Goal: Ask a question

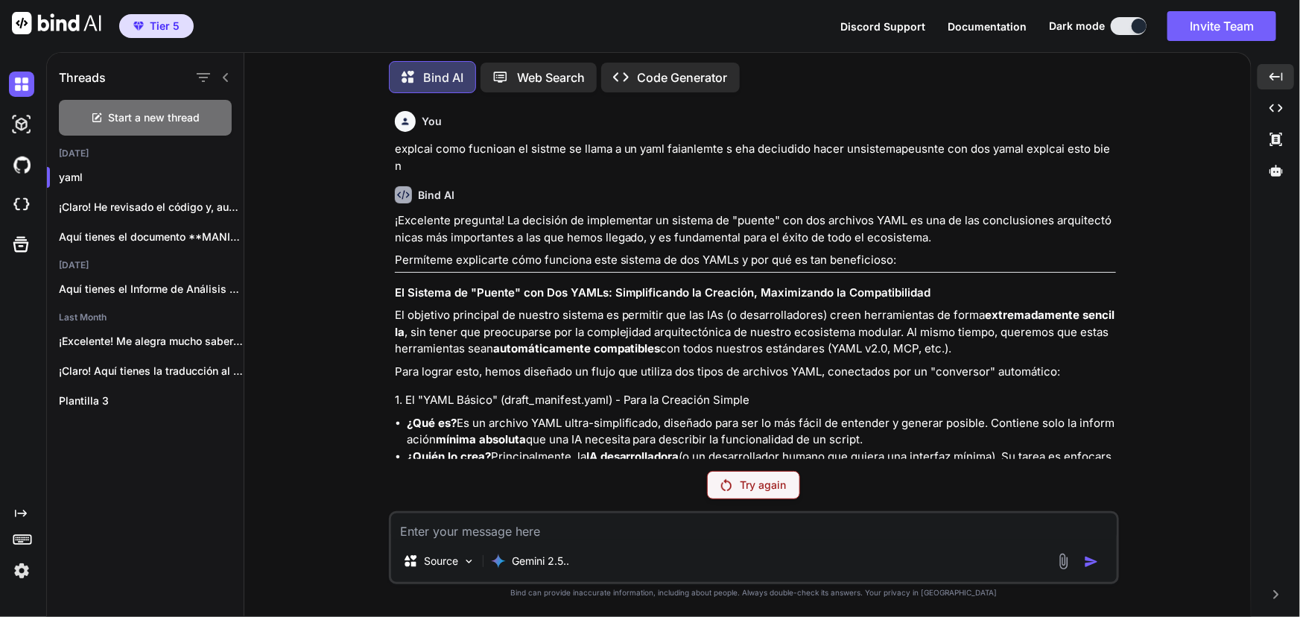
scroll to position [41663, 0]
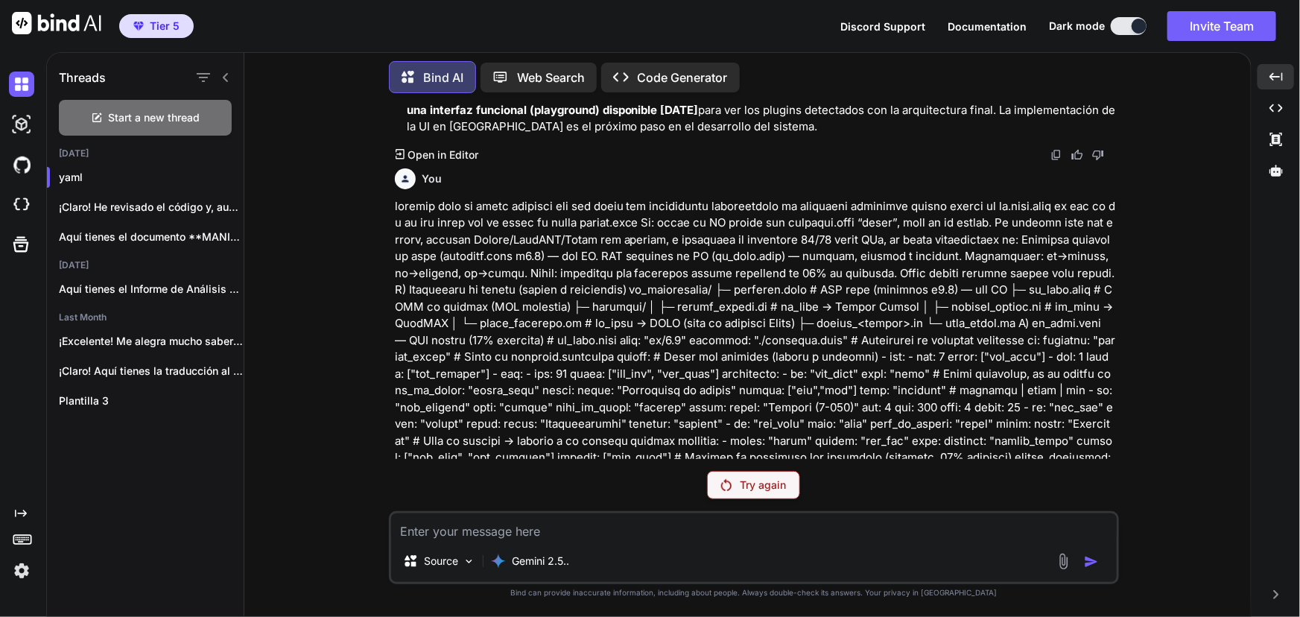
drag, startPoint x: 0, startPoint y: 0, endPoint x: 759, endPoint y: 474, distance: 895.1
click at [759, 474] on div "Try again" at bounding box center [753, 485] width 93 height 28
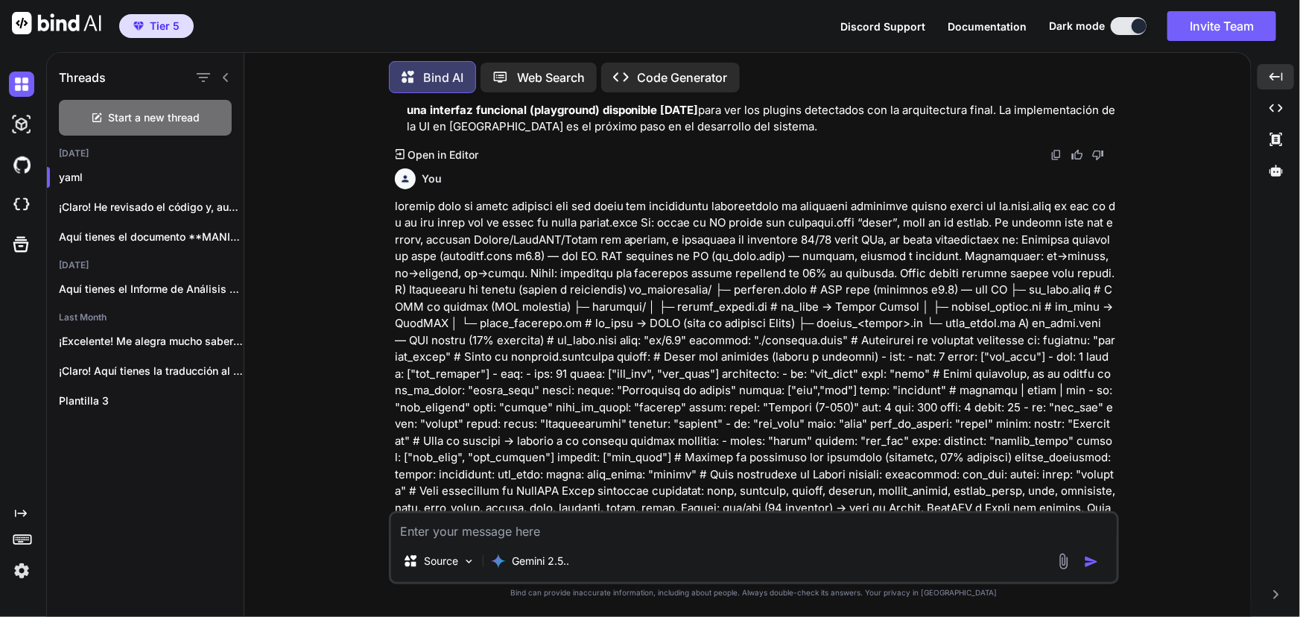
type textarea "x"
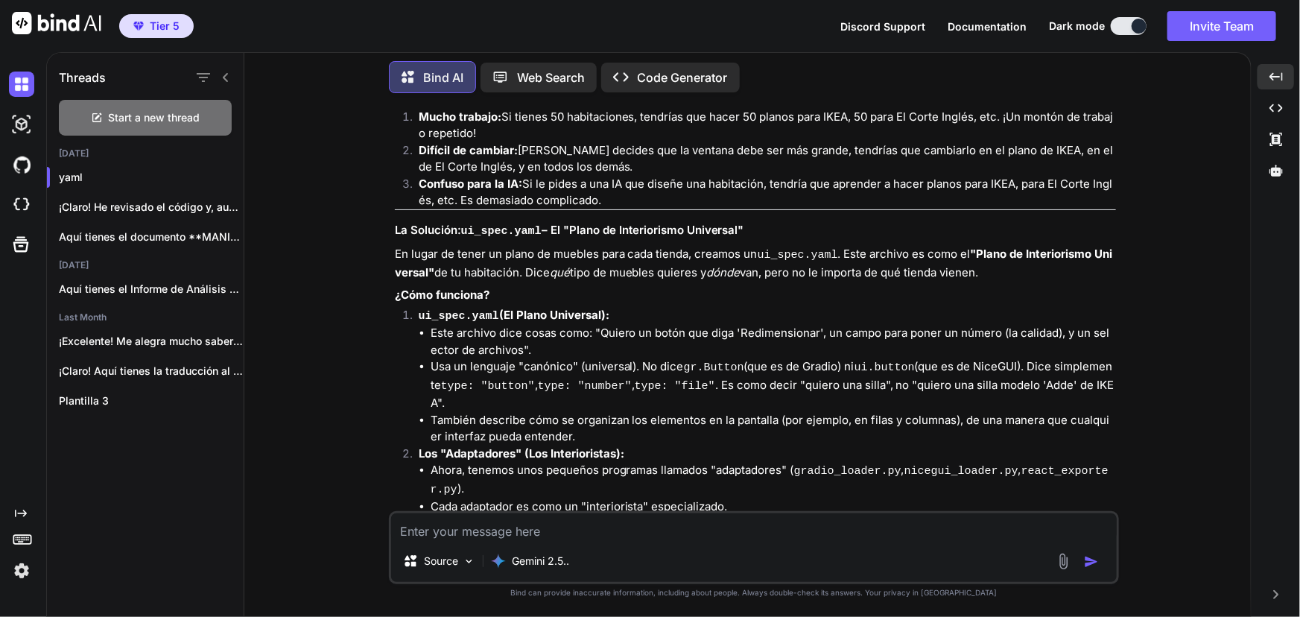
scroll to position [43729, 0]
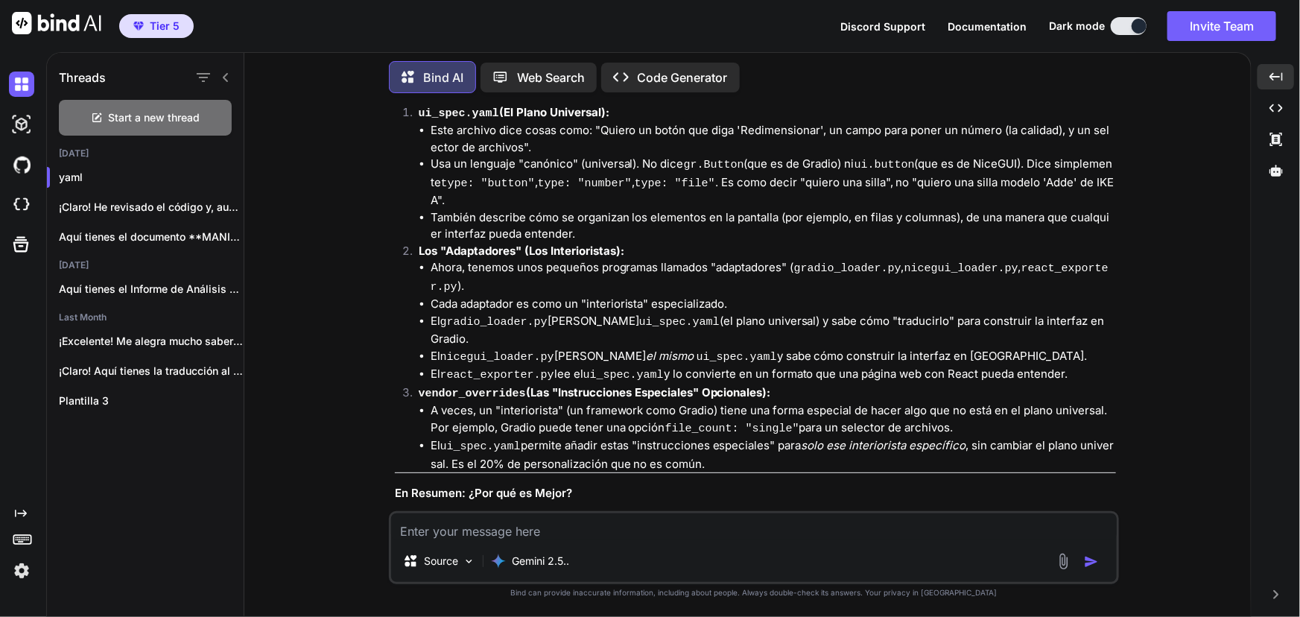
click at [727, 537] on textarea at bounding box center [754, 526] width 726 height 27
type textarea "n"
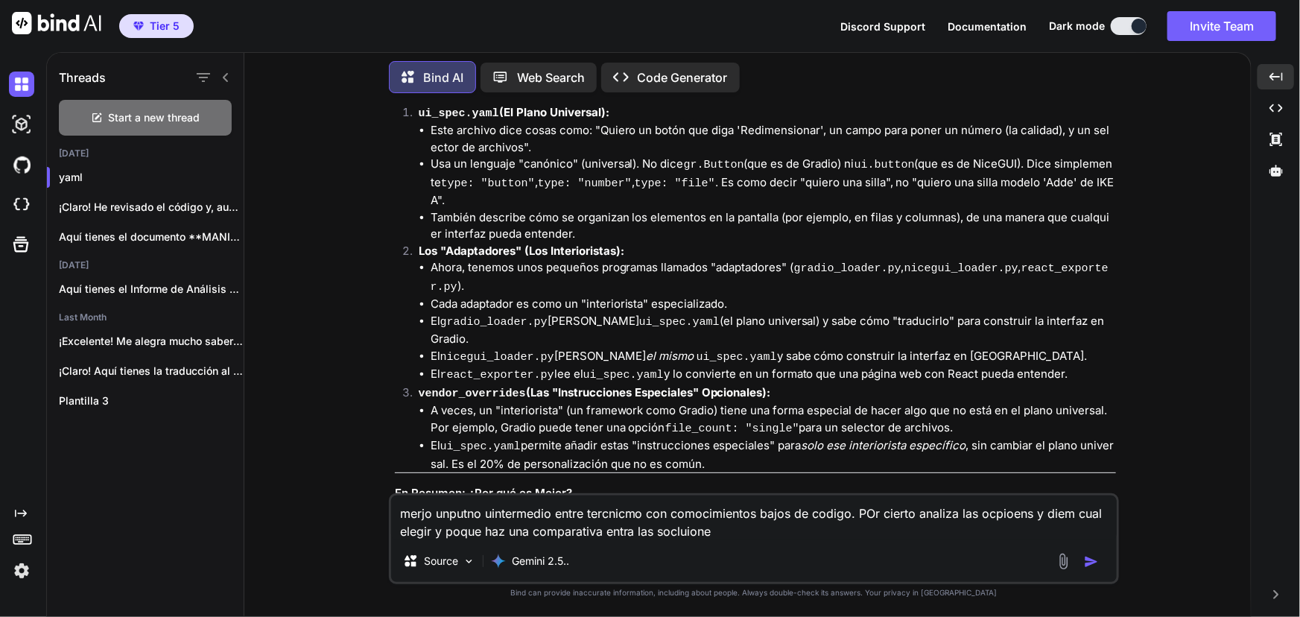
type textarea "merjo unputno uintermedio entre tercnicmo con comocimientos bajos de codigo. PO…"
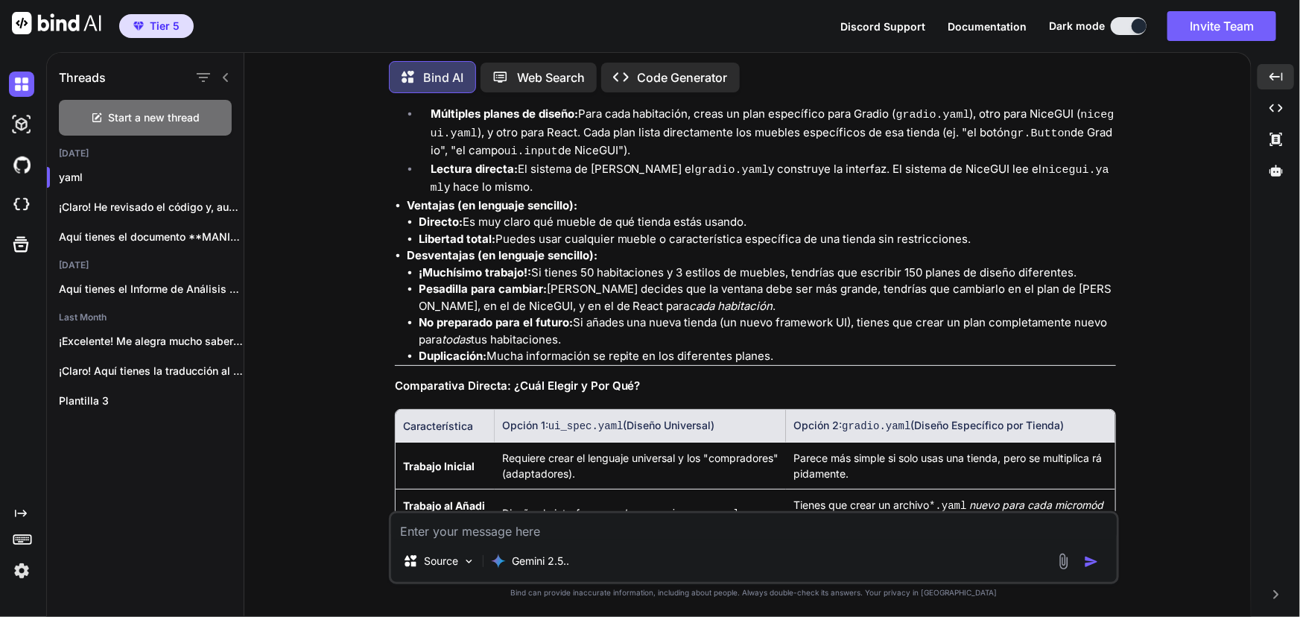
scroll to position [45259, 0]
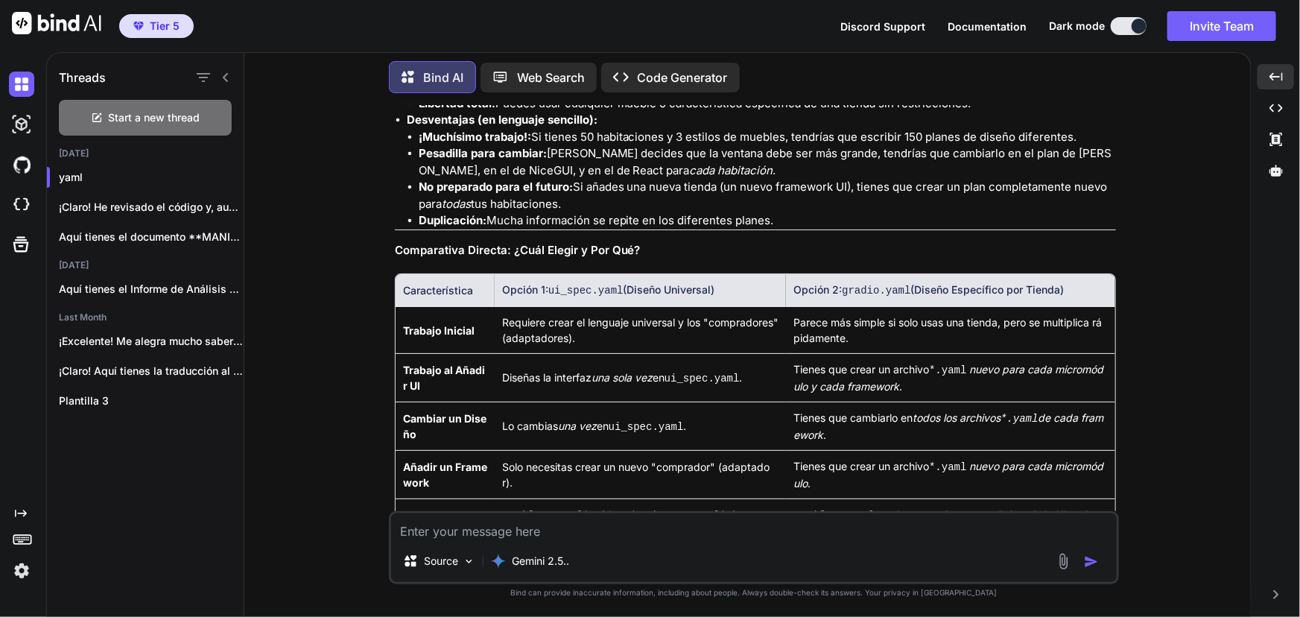
click at [890, 535] on textarea at bounding box center [754, 526] width 726 height 27
type textarea "dejalo halar normal"
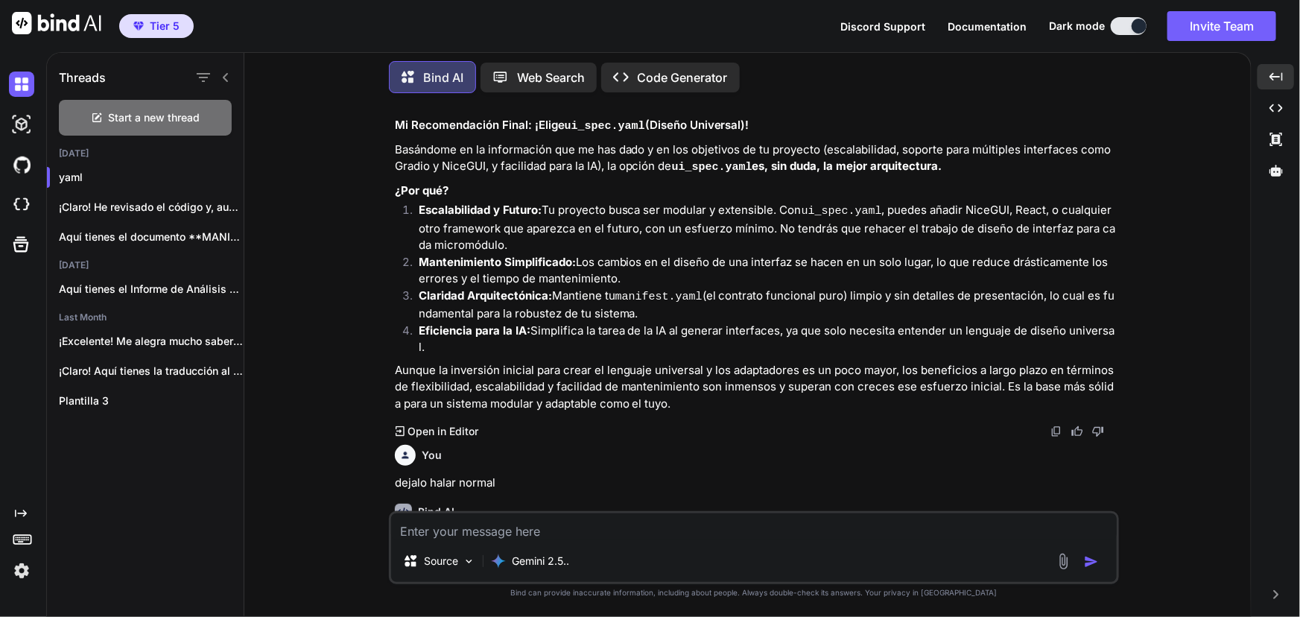
scroll to position [45903, 0]
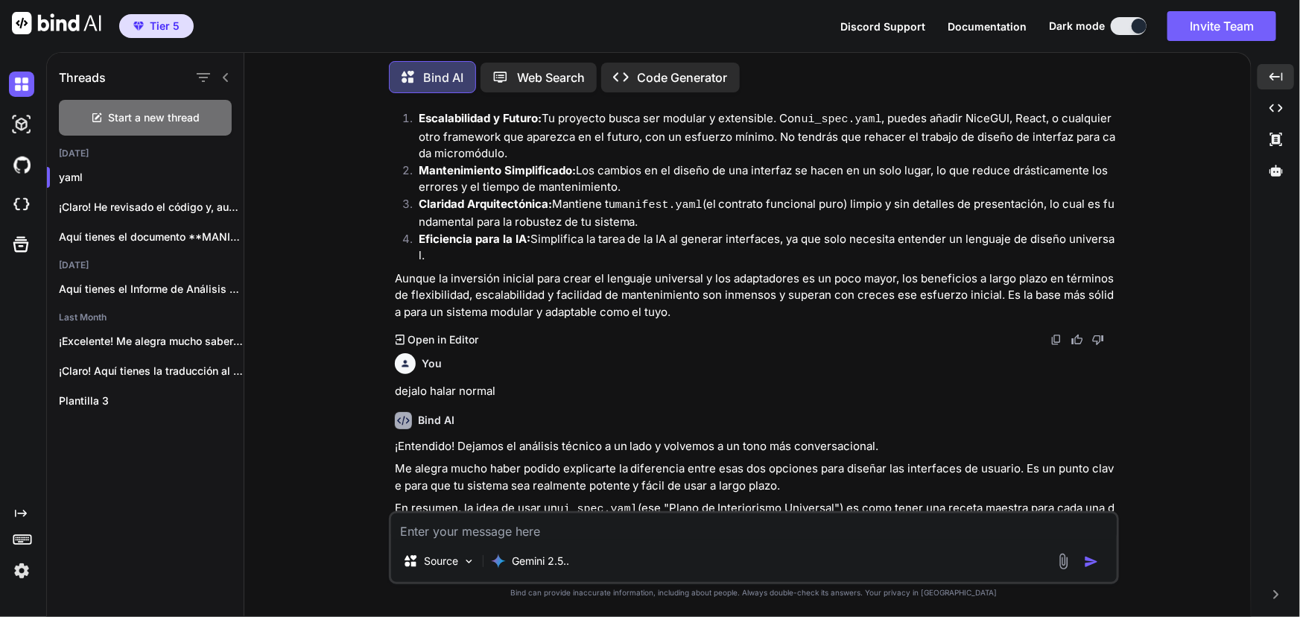
click at [678, 529] on textarea at bounding box center [754, 526] width 726 height 27
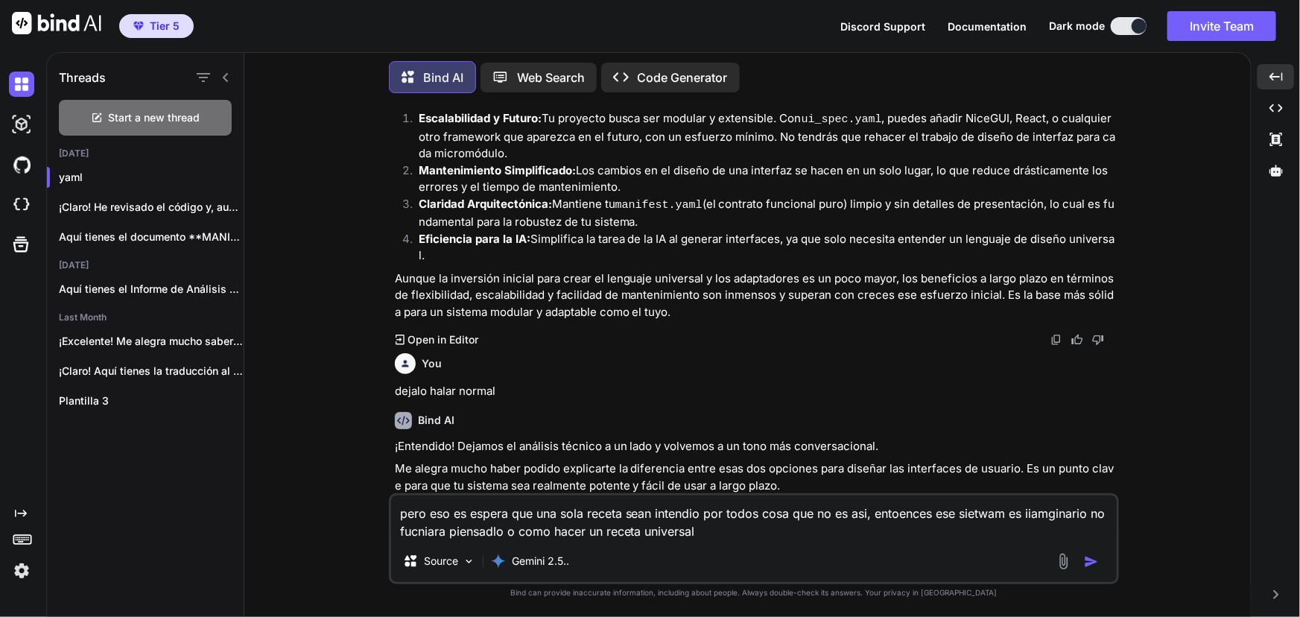
type textarea "pero eso es espera que una sola receta sean intendio por todos cosa que no es a…"
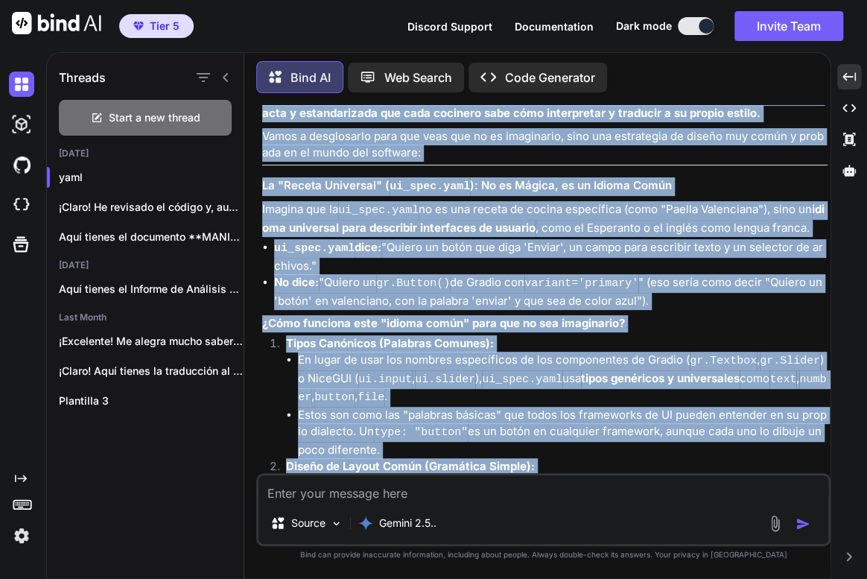
scroll to position [58395, 0]
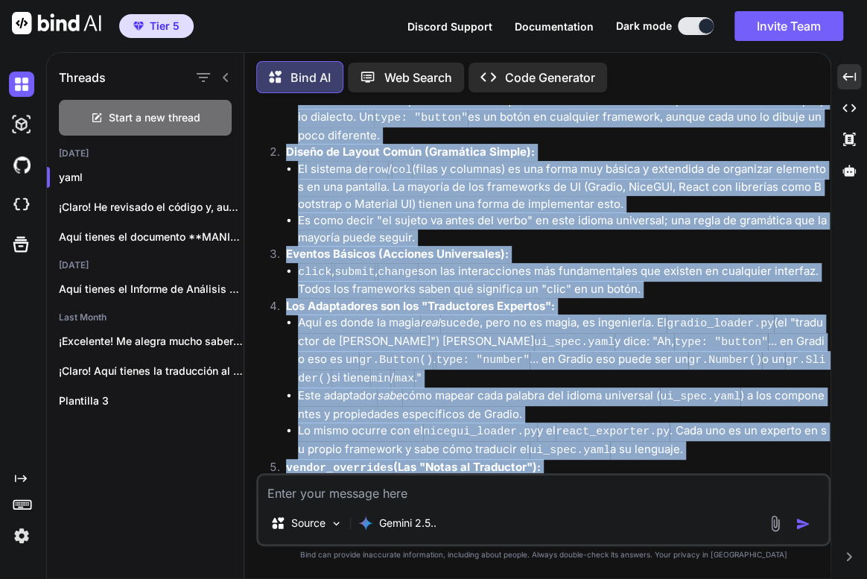
copy div "lorem ipsu do sita consectet adi "elitse doeiusmod" t in utlab et dol "magnaali…"
drag, startPoint x: 300, startPoint y: 268, endPoint x: 819, endPoint y: 248, distance: 519.0
click at [819, 248] on div "¡Tienes toda la razón en plantear esa duda! Es una pregunta muy inteligente y f…" at bounding box center [545, 308] width 566 height 1248
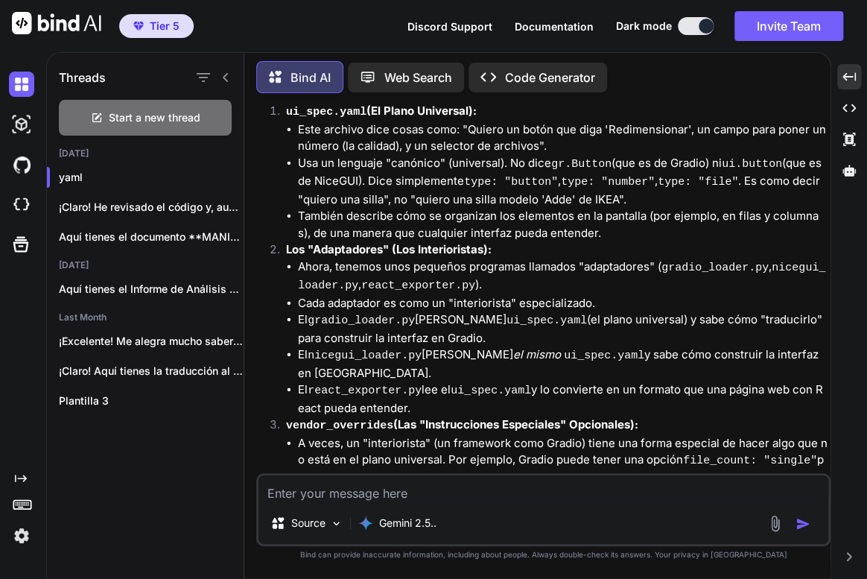
scroll to position [54398, 0]
